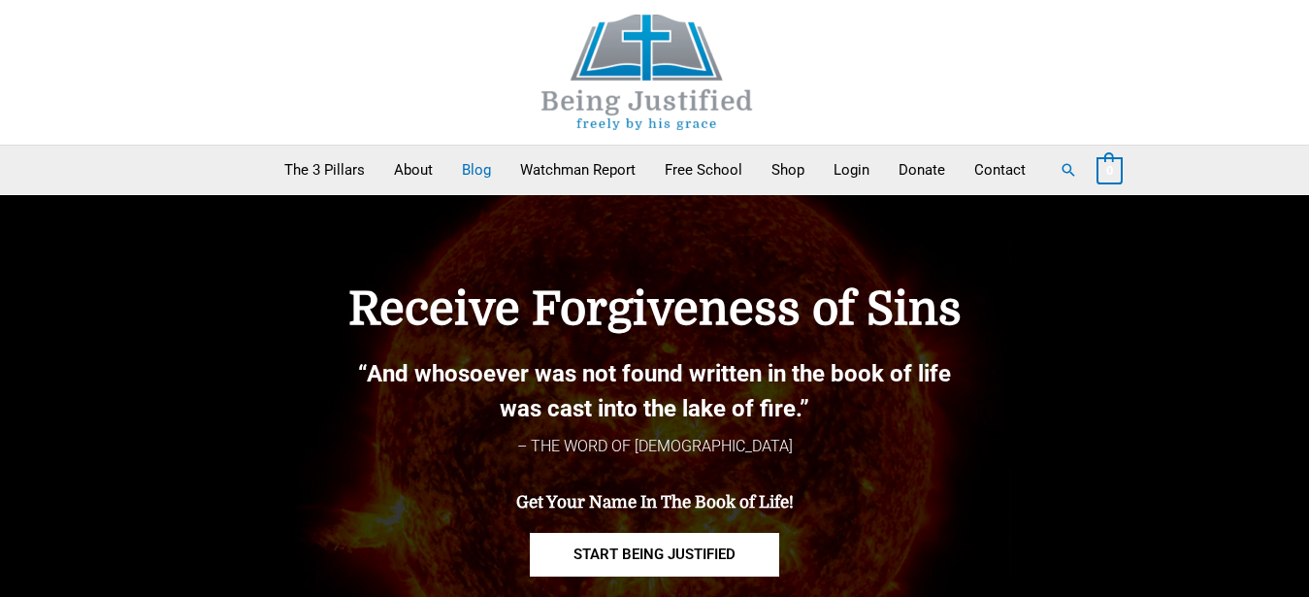
click at [474, 174] on link "Blog" at bounding box center [476, 170] width 58 height 49
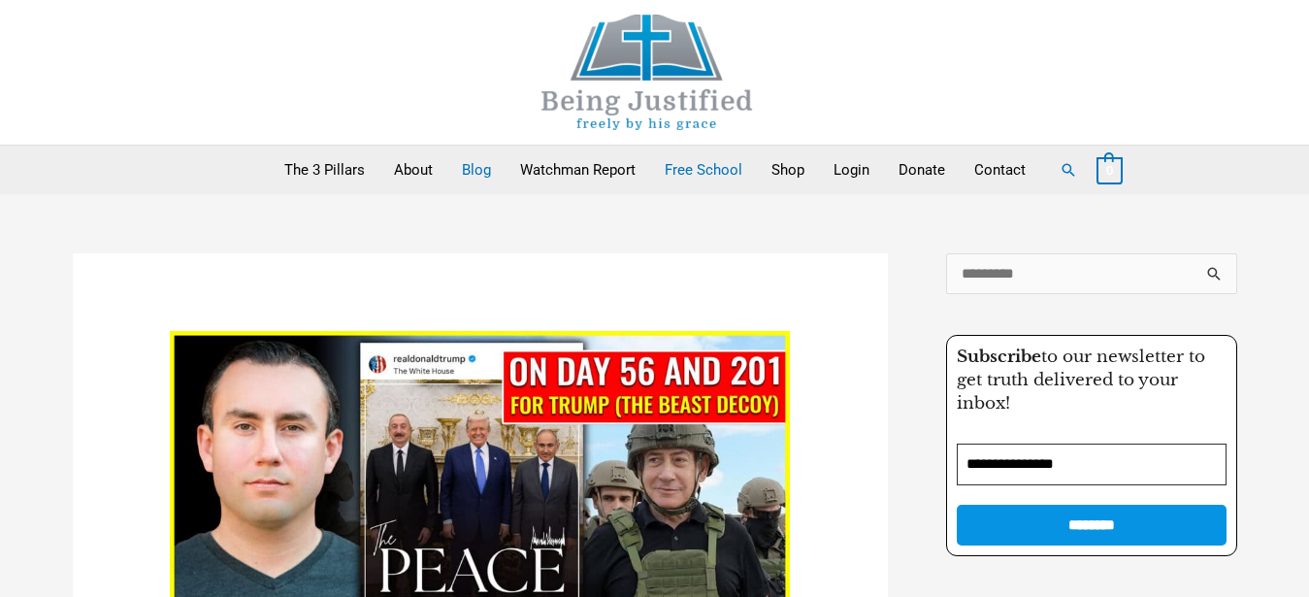
click at [686, 174] on link "Free School" at bounding box center [703, 170] width 107 height 49
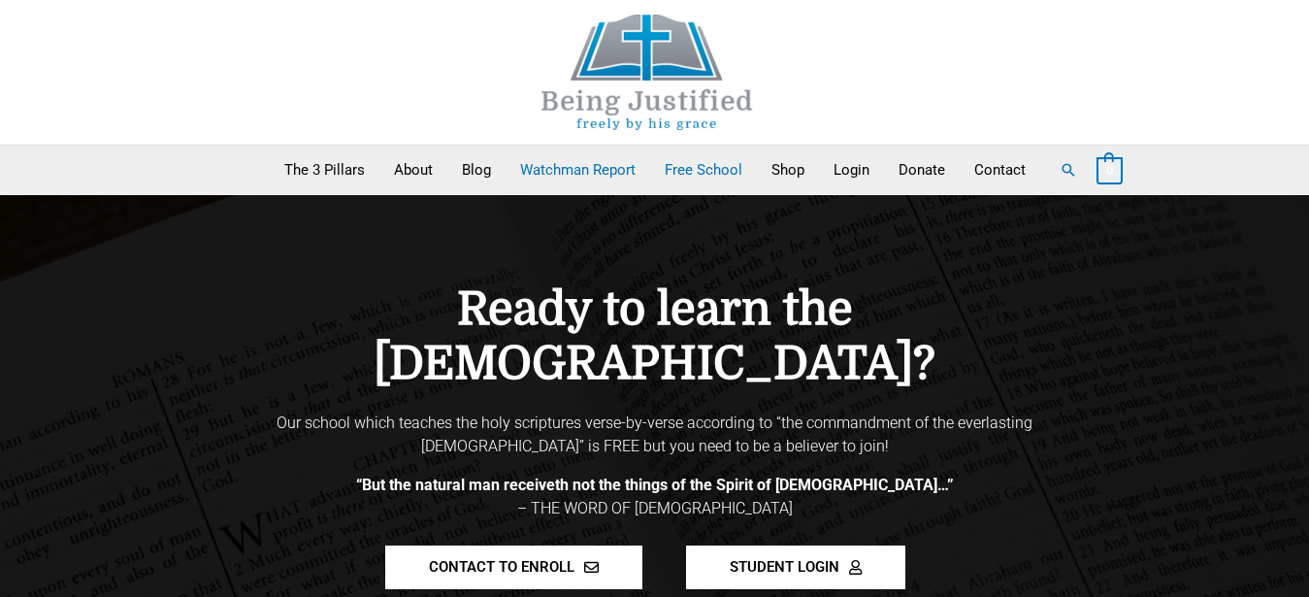
click at [562, 175] on link "Watchman Report" at bounding box center [578, 170] width 145 height 49
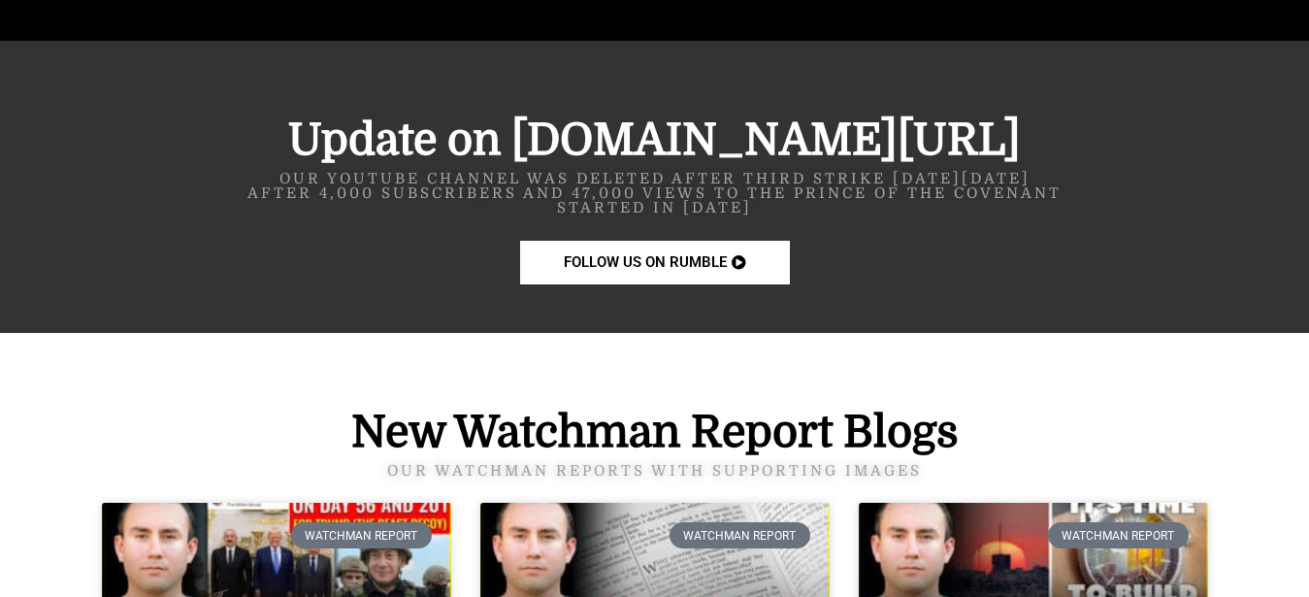
scroll to position [2410, 0]
